Goal: Information Seeking & Learning: Learn about a topic

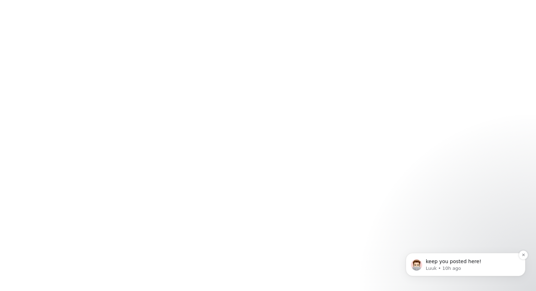
click at [500, 265] on p "Luuk • 10h ago" at bounding box center [471, 268] width 91 height 6
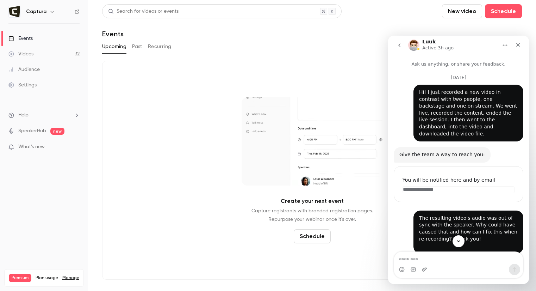
scroll to position [80, 0]
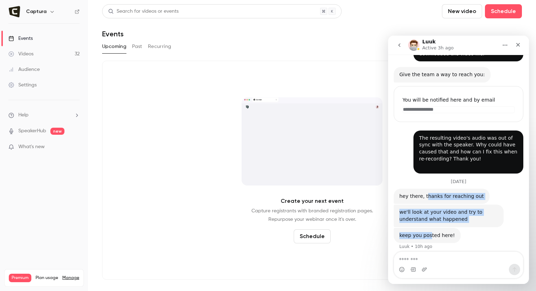
drag, startPoint x: 429, startPoint y: 228, endPoint x: 424, endPoint y: 186, distance: 41.9
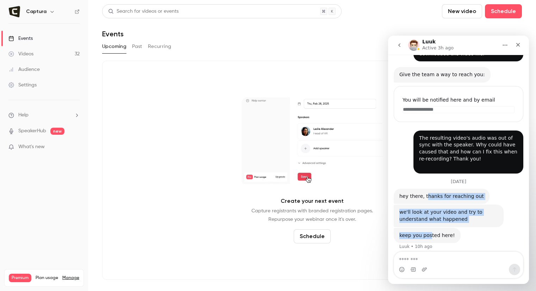
click at [424, 186] on div "**********" at bounding box center [459, 132] width 130 height 254
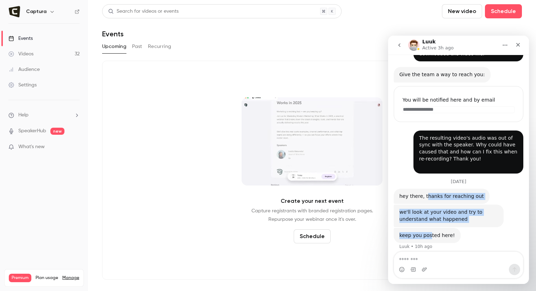
click at [424, 193] on div "hey there, thanks for reaching out" at bounding box center [441, 196] width 85 height 7
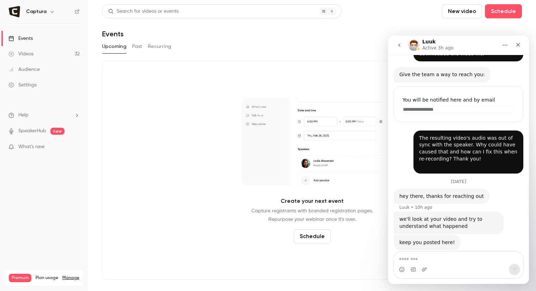
scroll to position [87, 0]
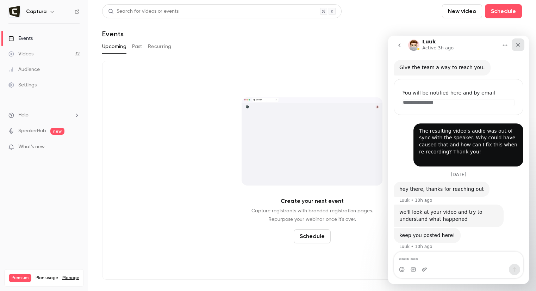
click at [519, 46] on icon "Close" at bounding box center [518, 45] width 6 height 6
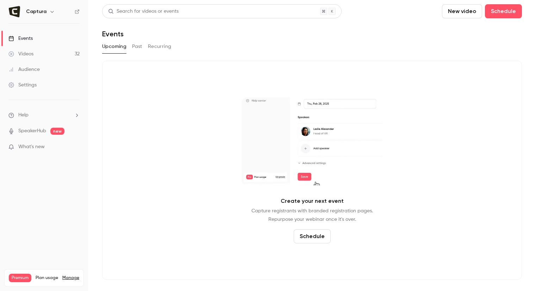
scroll to position [80, 0]
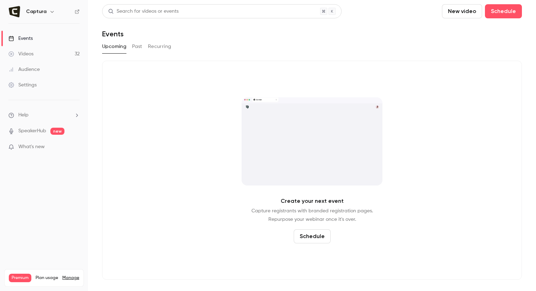
click at [39, 51] on link "Videos 32" at bounding box center [44, 53] width 88 height 15
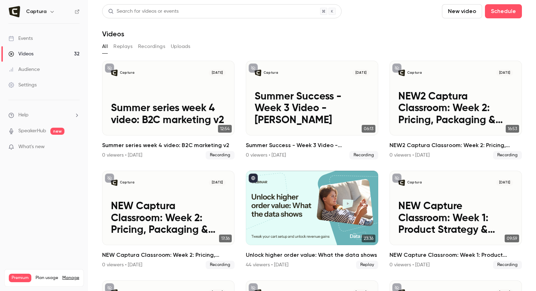
click at [29, 39] on div "Events" at bounding box center [20, 38] width 24 height 7
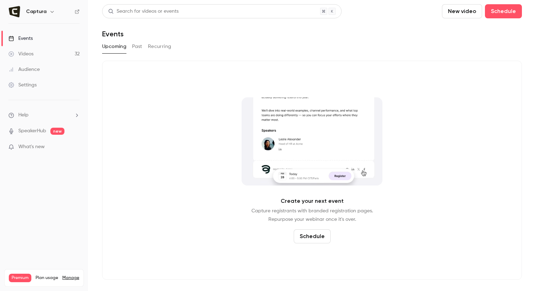
click at [138, 45] on button "Past" at bounding box center [137, 46] width 10 height 11
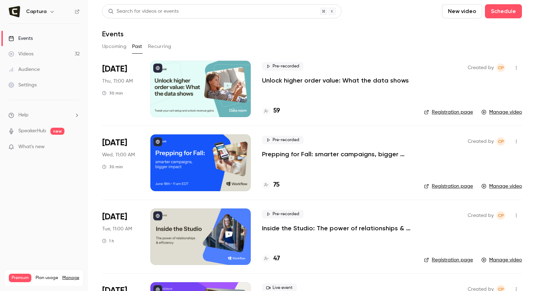
click at [155, 44] on button "Recurring" at bounding box center [160, 46] width 24 height 11
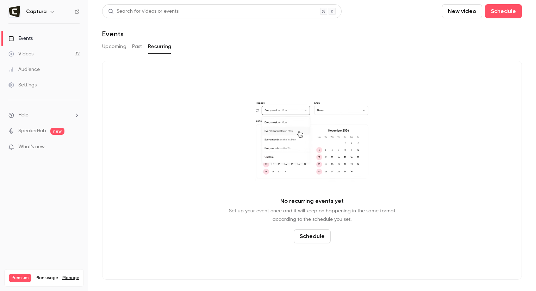
click at [137, 48] on button "Past" at bounding box center [137, 46] width 10 height 11
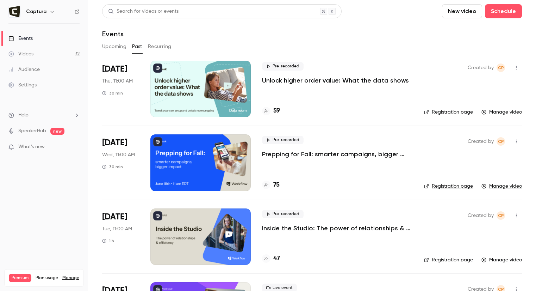
click at [442, 115] on div "Created by CP Registration page Manage video" at bounding box center [473, 89] width 98 height 56
click at [440, 111] on link "Registration page" at bounding box center [448, 111] width 49 height 7
